Goal: Obtain resource: Download file/media

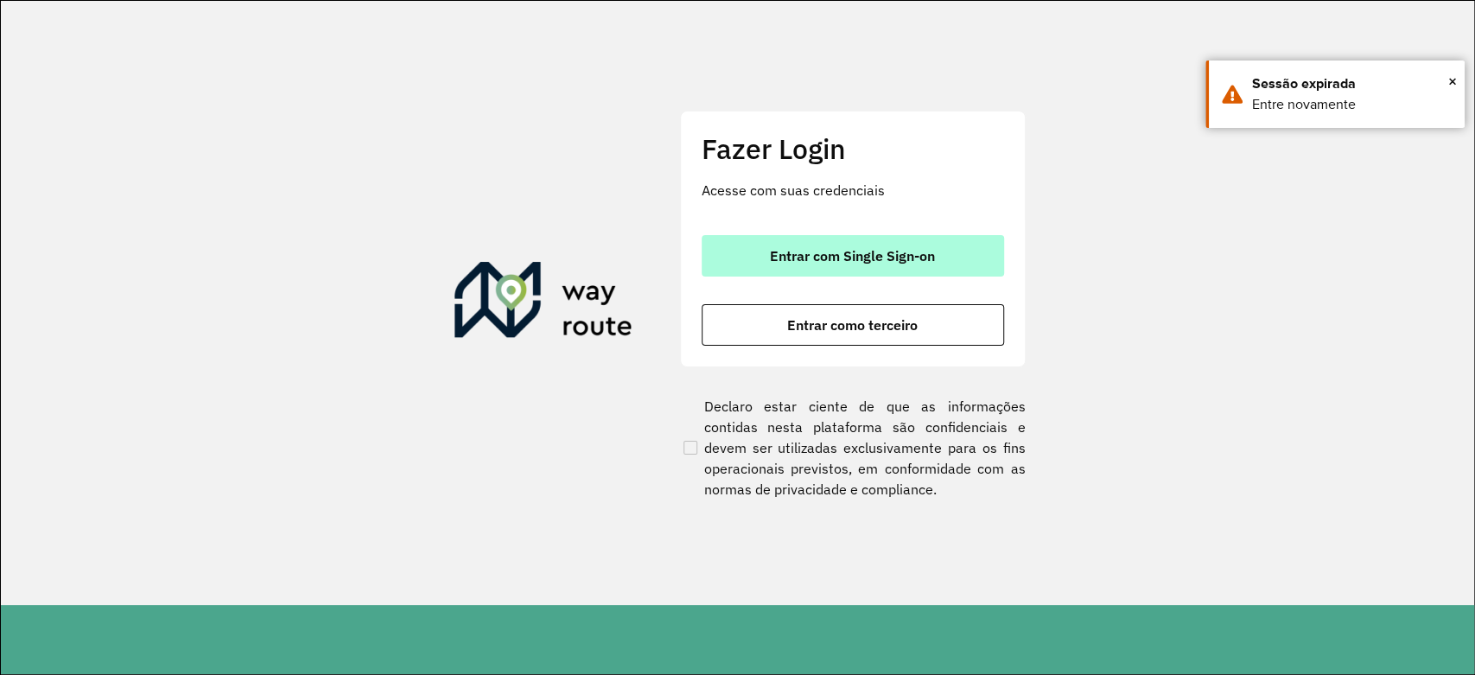
drag, startPoint x: 865, startPoint y: 245, endPoint x: 848, endPoint y: 230, distance: 23.3
click at [862, 245] on button "Entrar com Single Sign-on" at bounding box center [853, 255] width 302 height 41
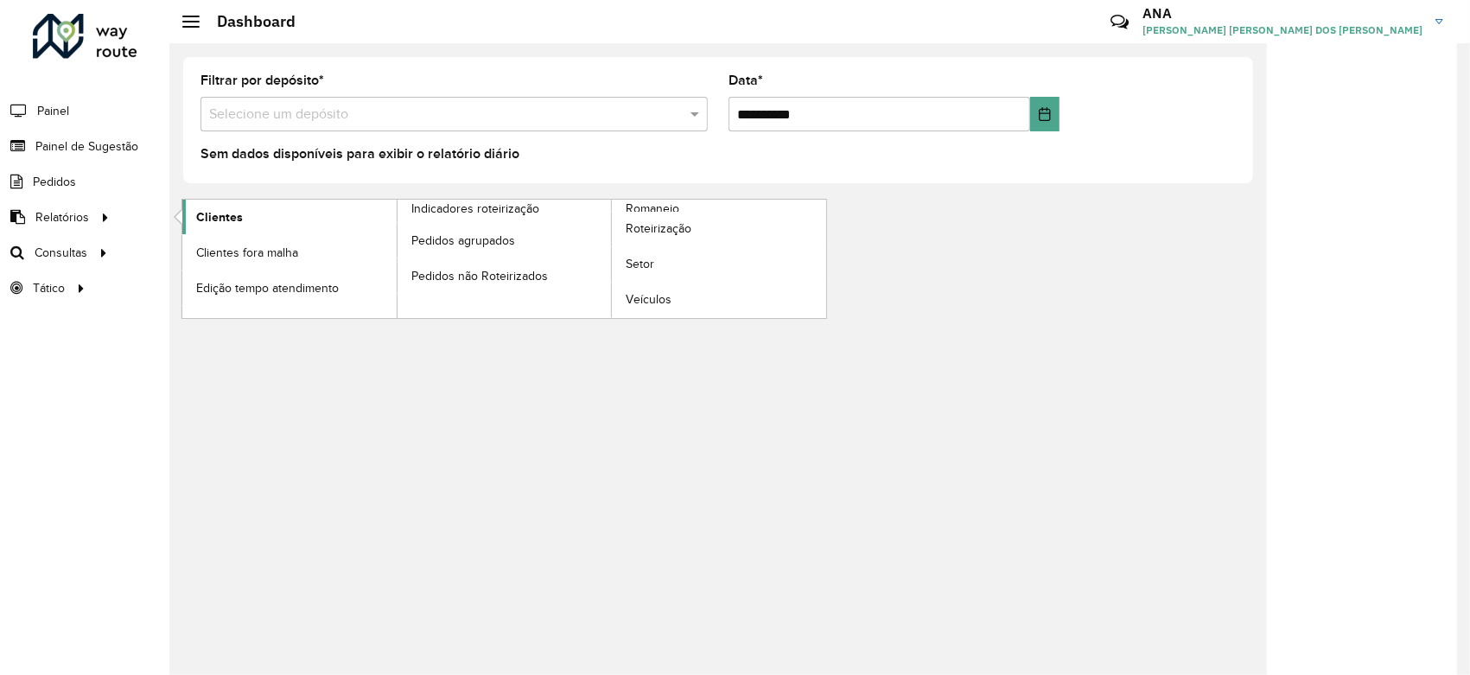
click at [196, 226] on span "Clientes" at bounding box center [219, 217] width 47 height 18
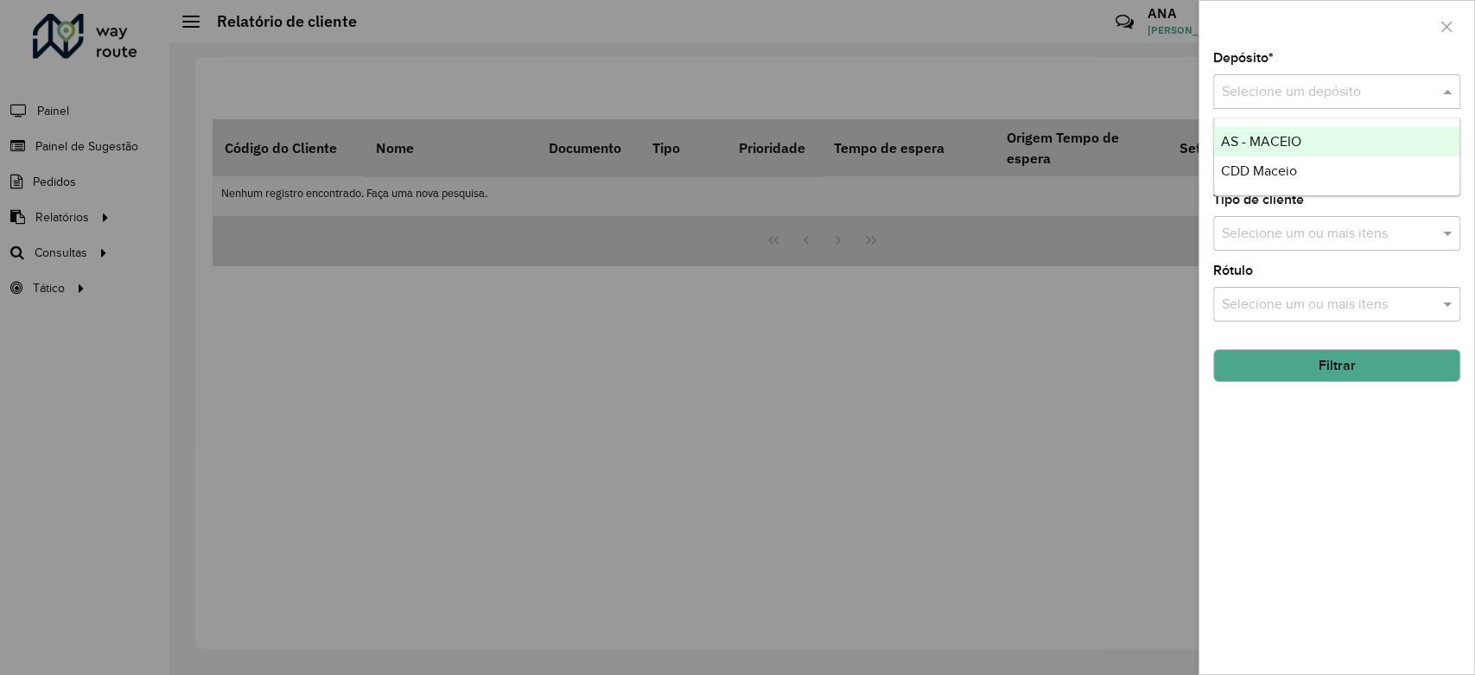
click at [1345, 95] on input "text" at bounding box center [1319, 92] width 195 height 21
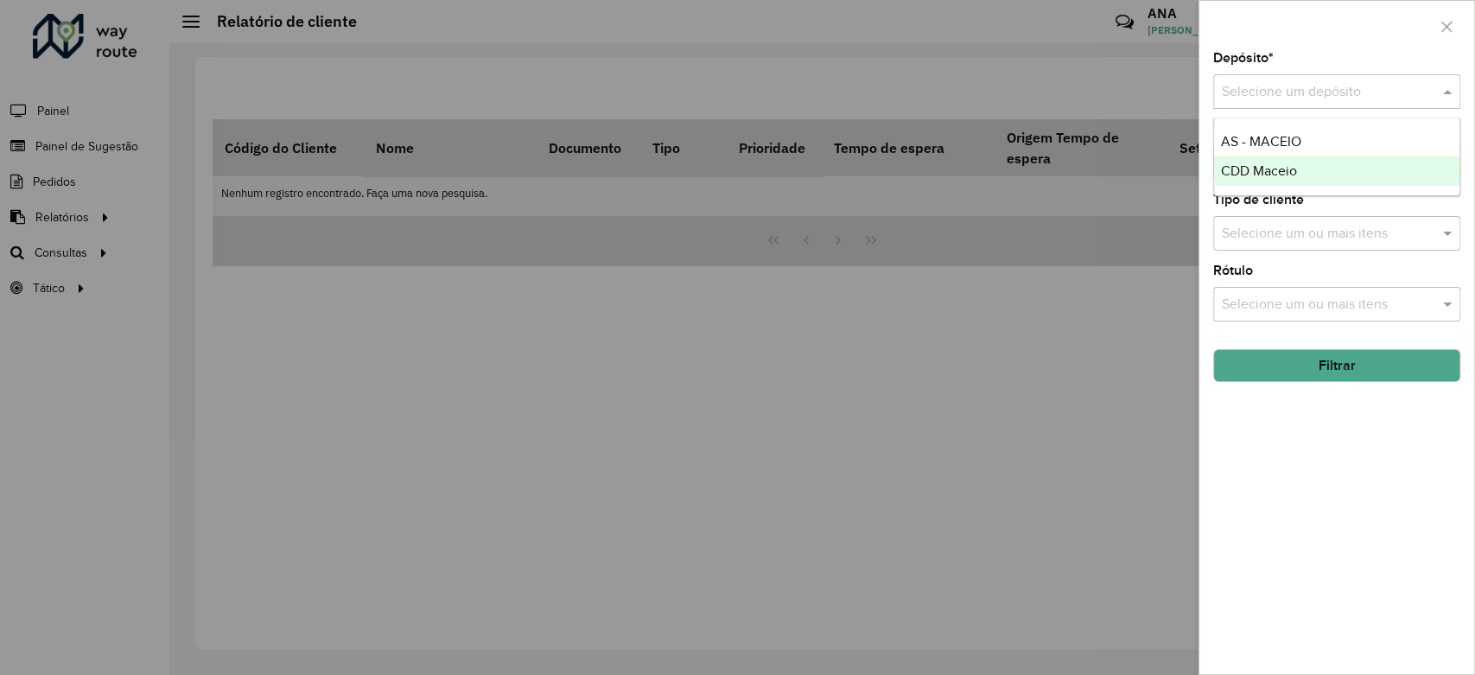
click at [1365, 168] on div "CDD Maceio" at bounding box center [1336, 170] width 245 height 29
click at [1376, 355] on button "Filtrar" at bounding box center [1336, 365] width 247 height 33
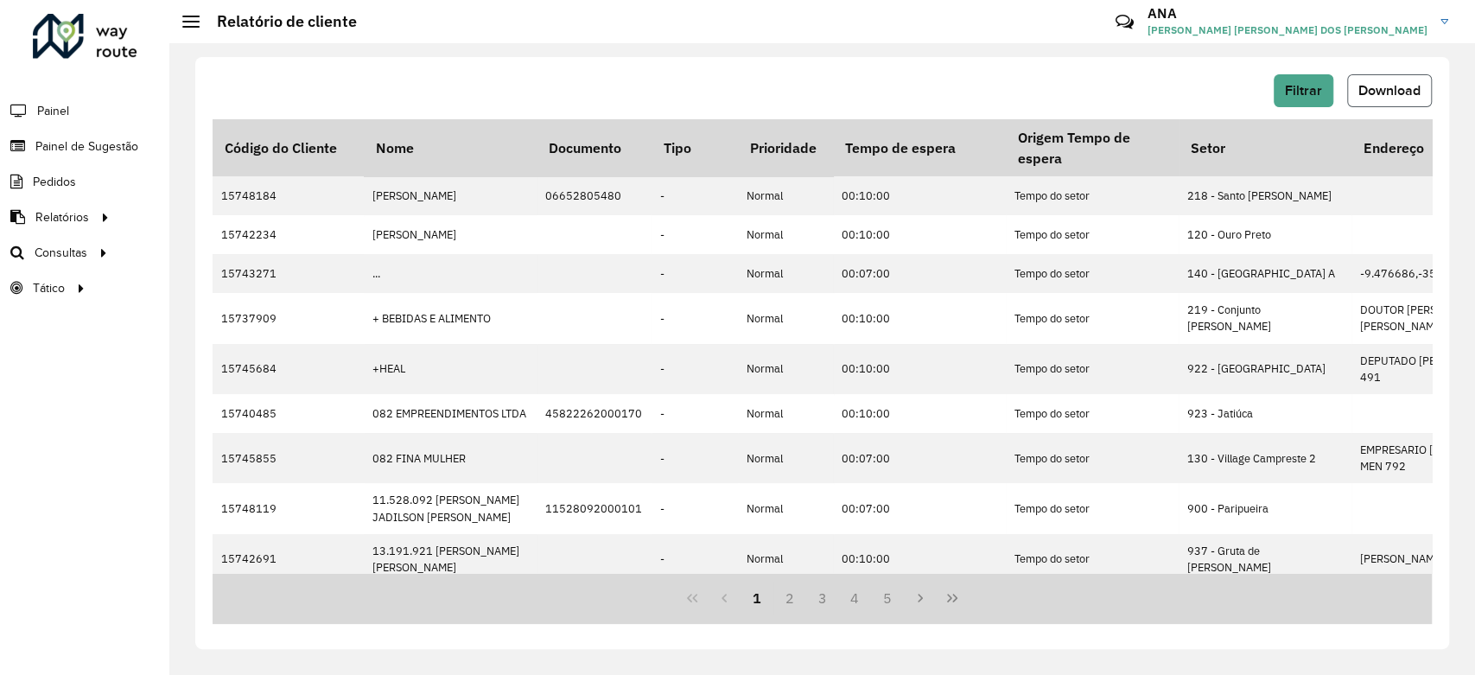
click at [1392, 85] on span "Download" at bounding box center [1389, 90] width 62 height 15
